Goal: Task Accomplishment & Management: Complete application form

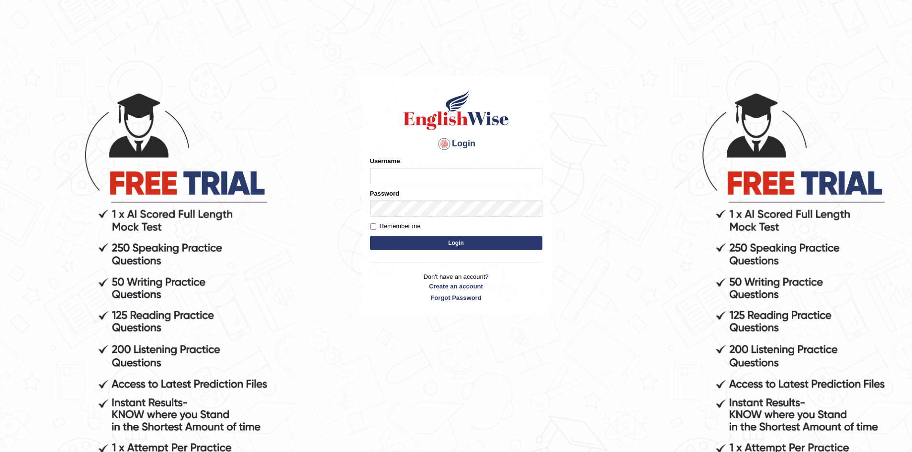
click at [403, 174] on input "Username" at bounding box center [456, 176] width 172 height 16
